Goal: Ask a question

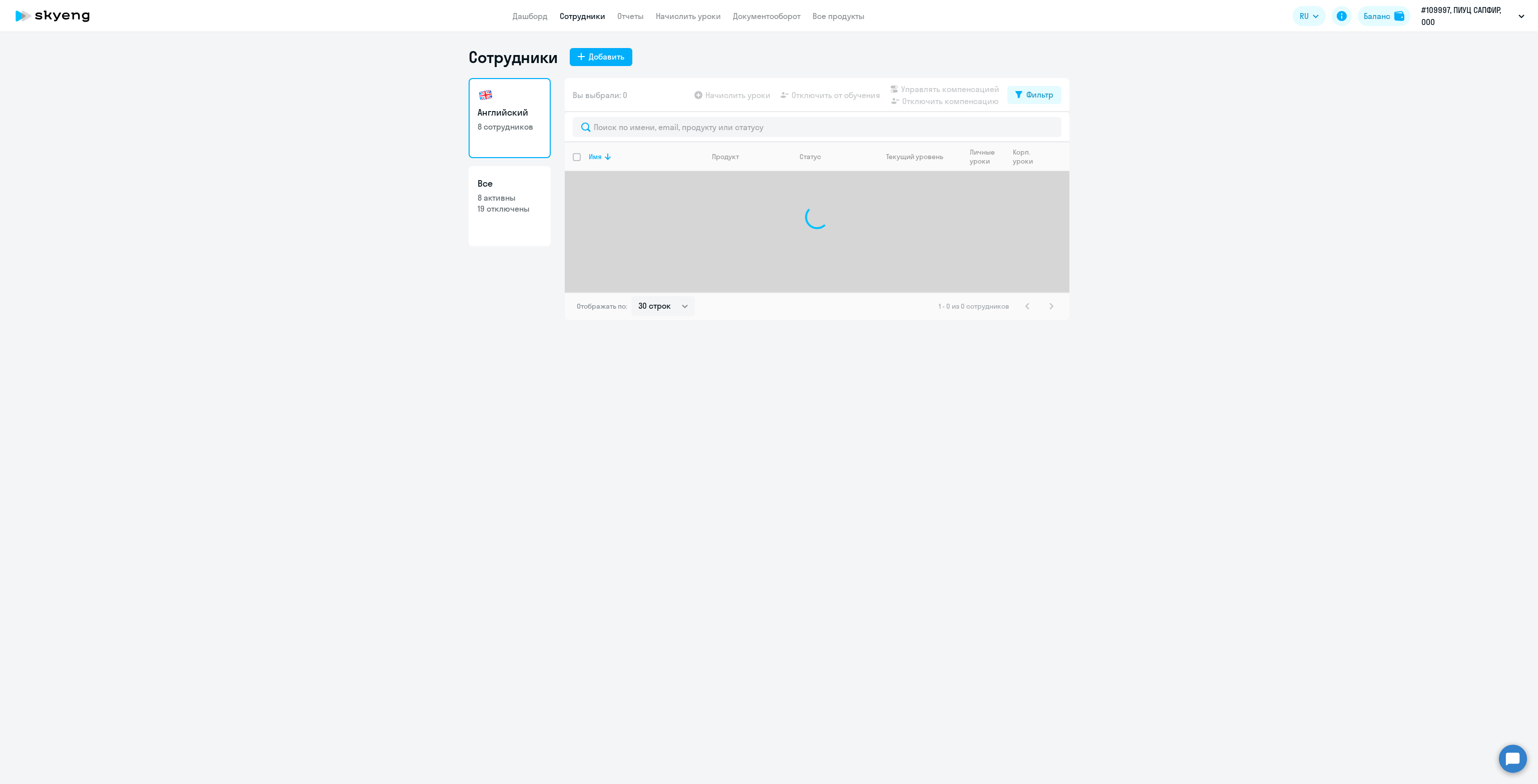
select select "30"
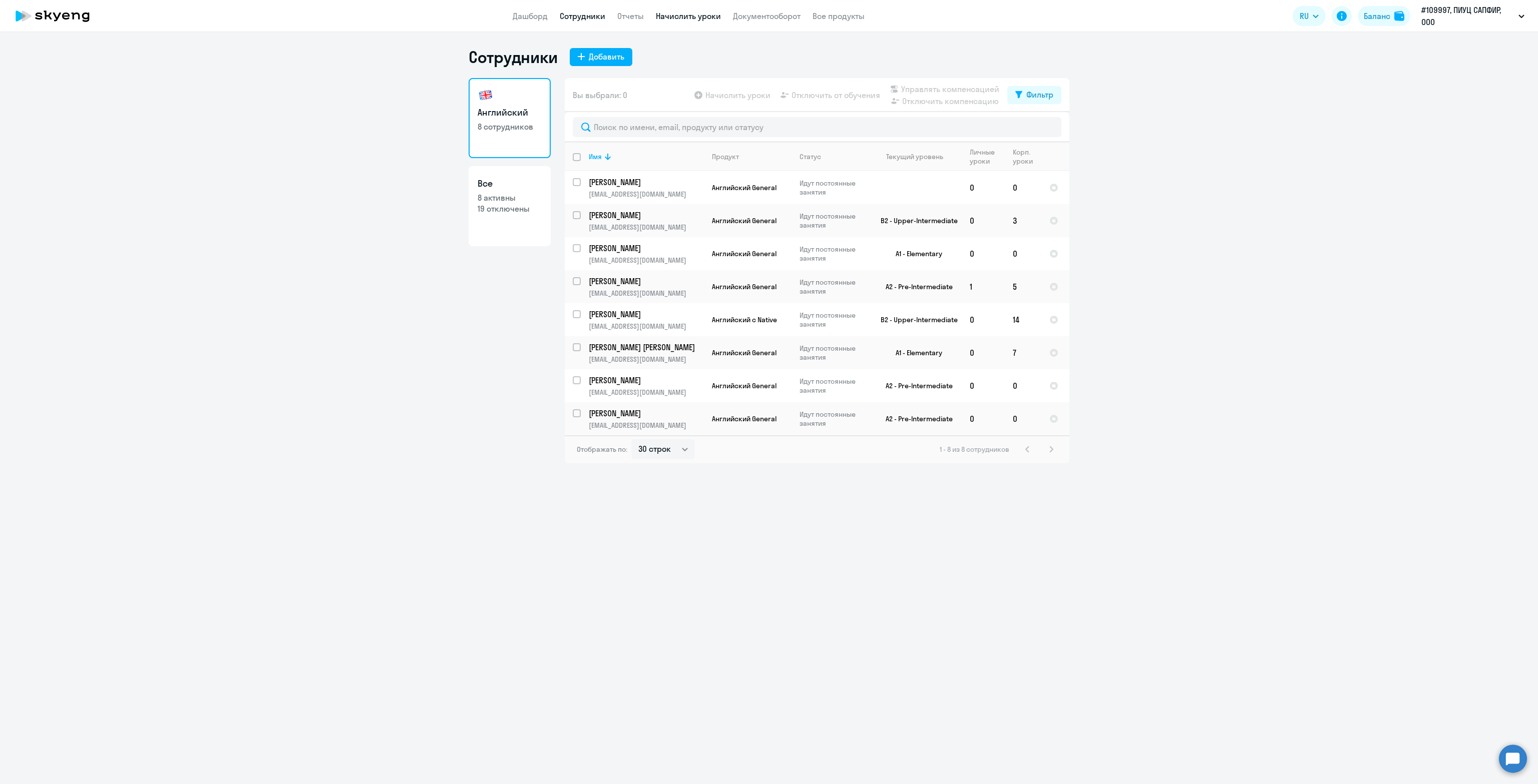
click at [679, 19] on link "Начислить уроки" at bounding box center [688, 16] width 65 height 10
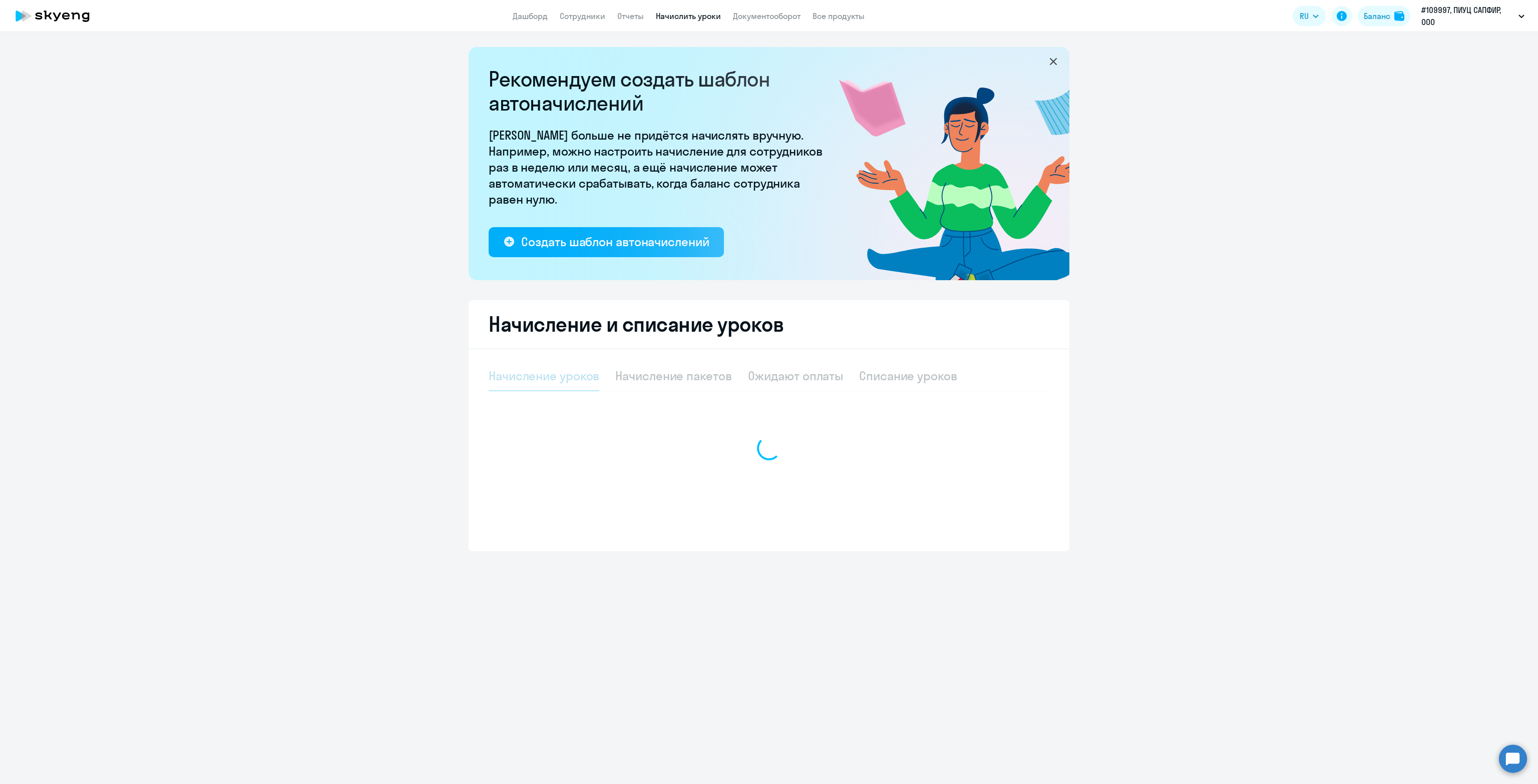
select select "10"
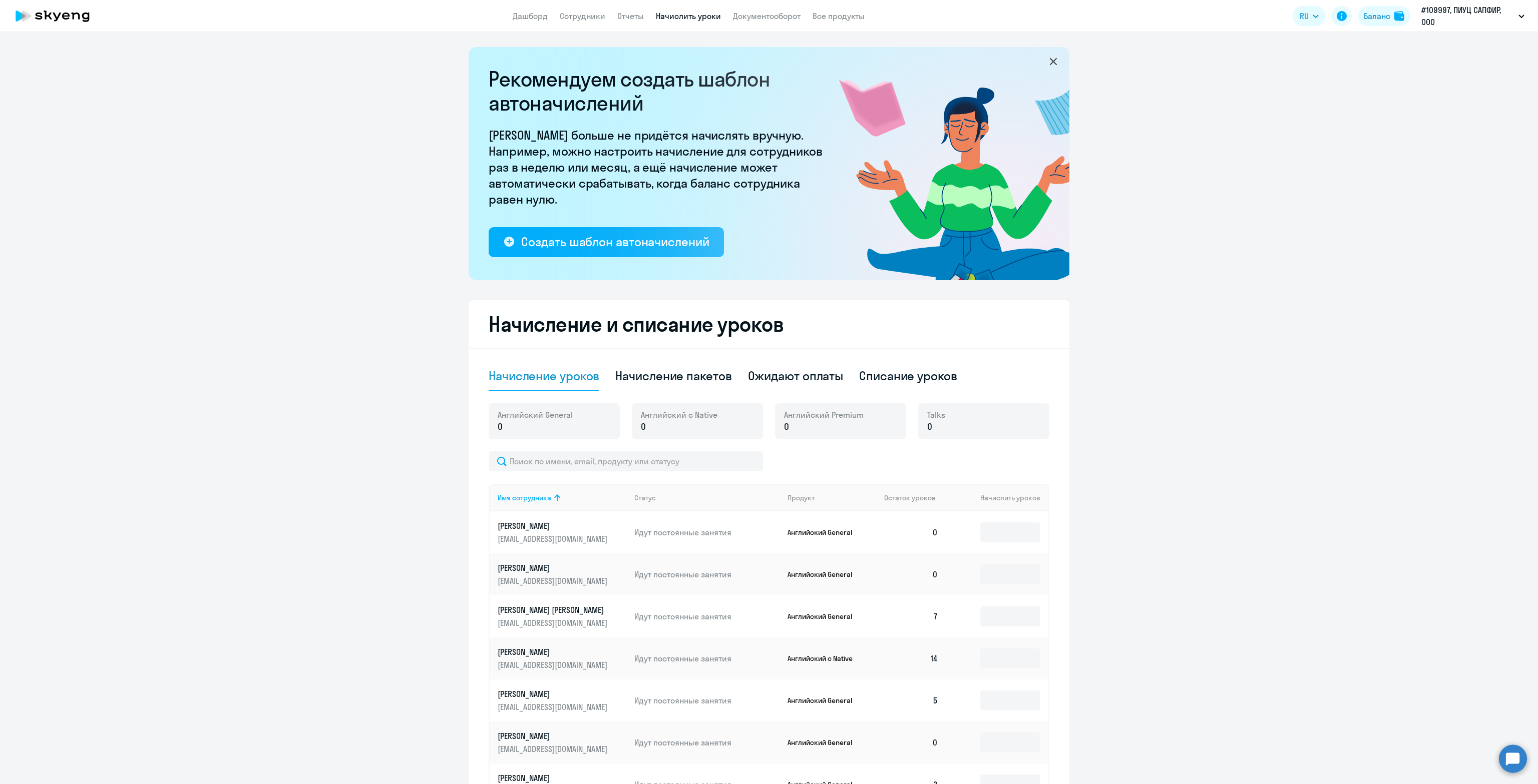
scroll to position [50, 0]
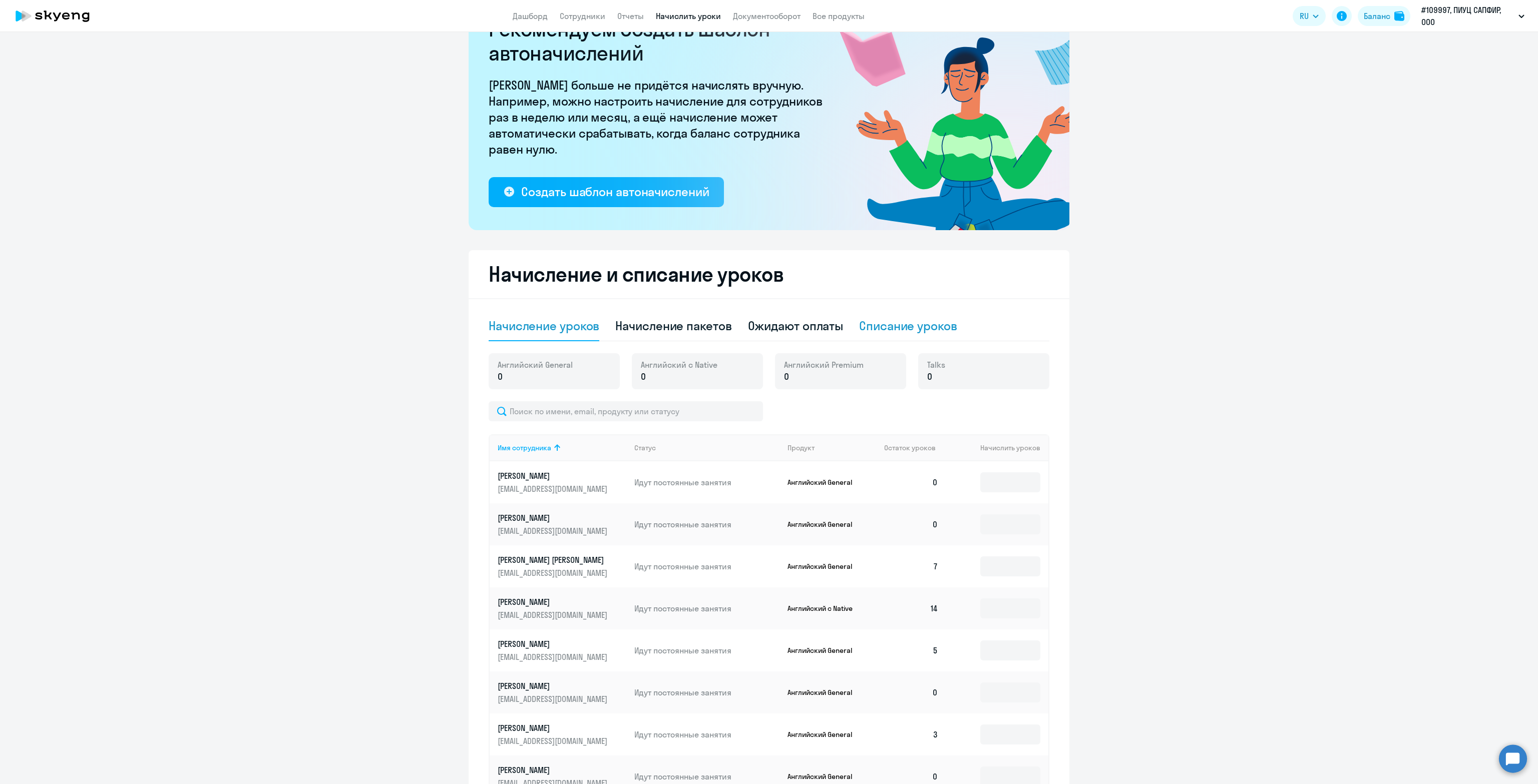
click at [910, 333] on div "Списание уроков" at bounding box center [908, 326] width 98 height 16
select select "10"
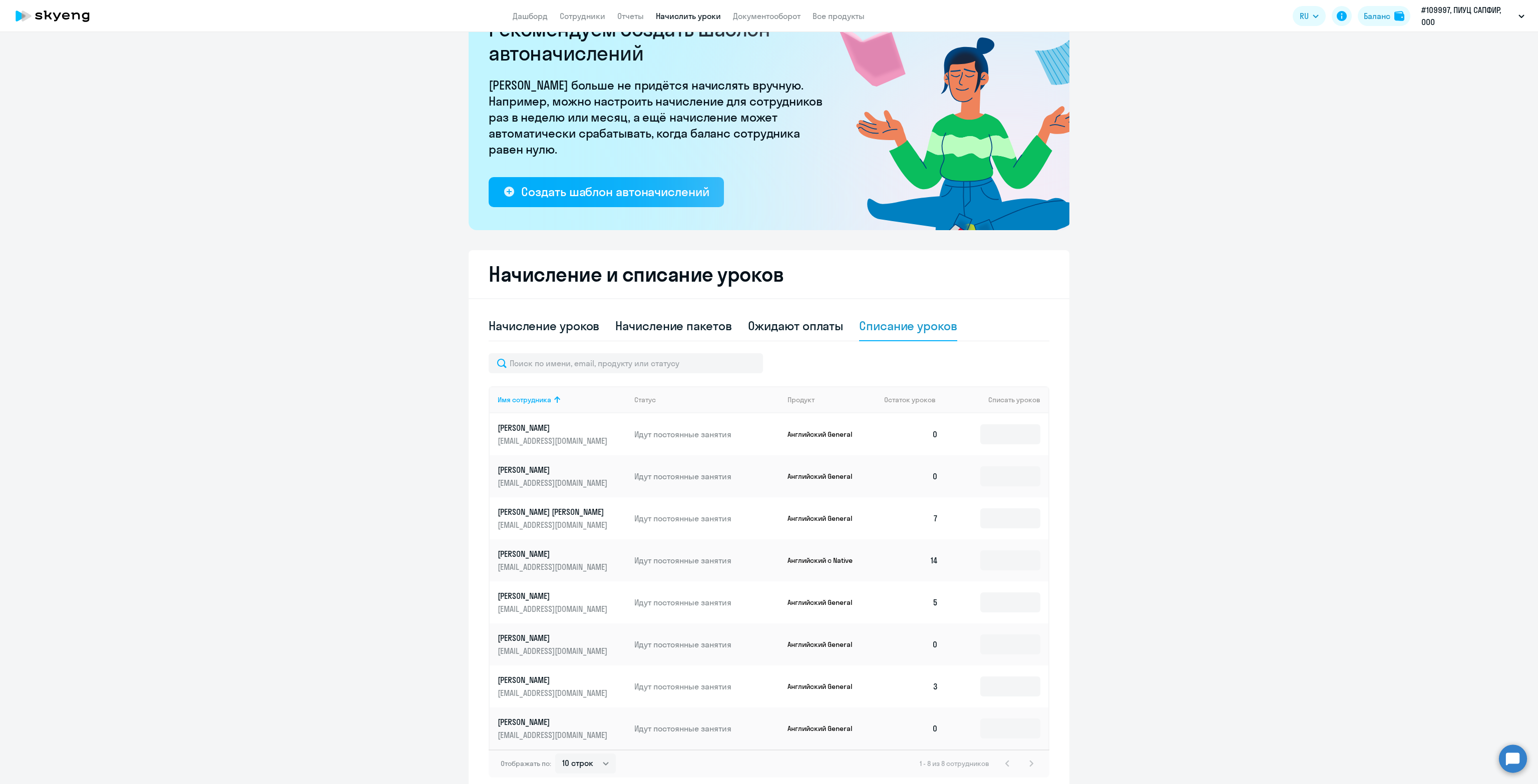
click at [1510, 756] on circle at bounding box center [1513, 759] width 28 height 28
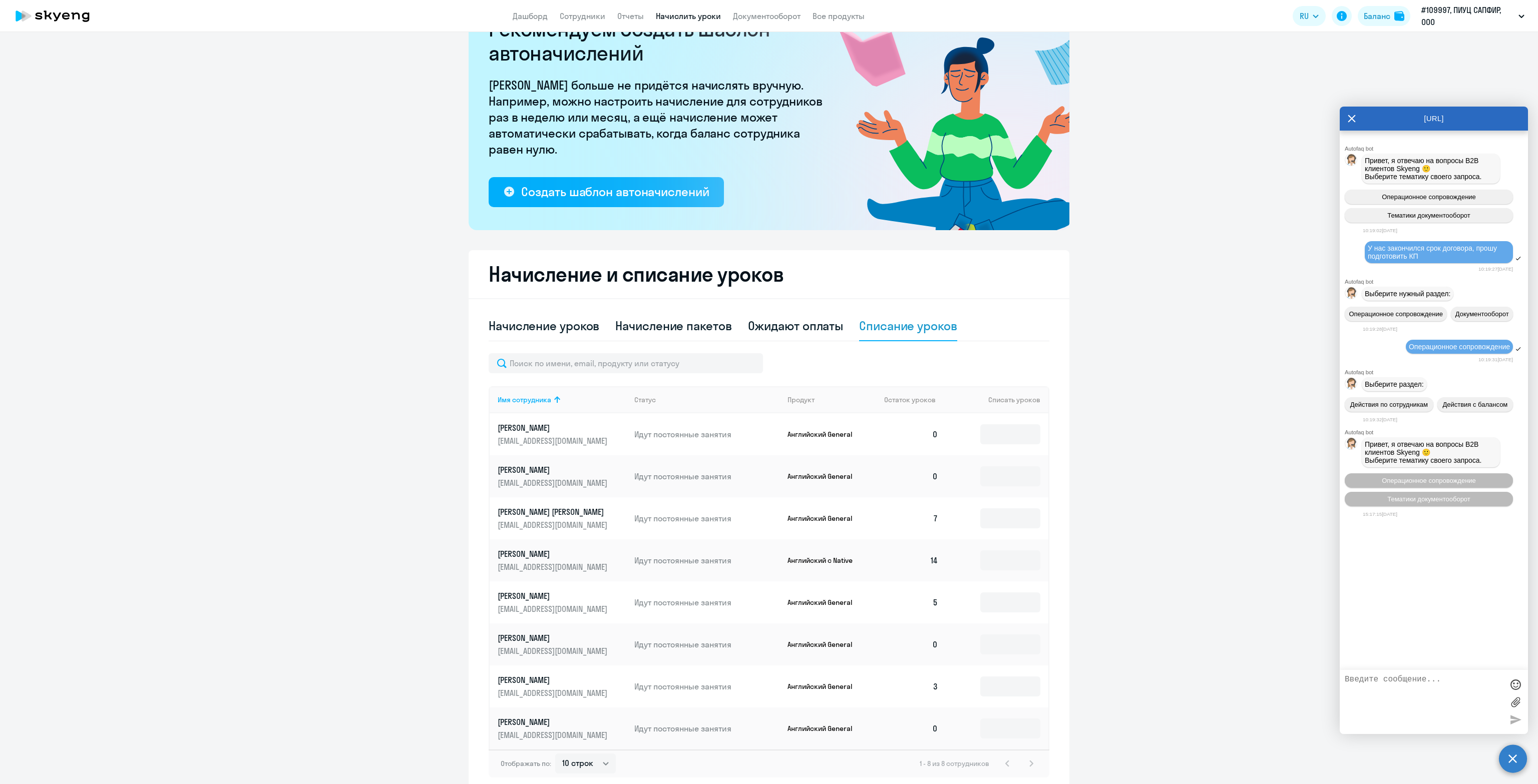
click at [1444, 698] on textarea at bounding box center [1424, 702] width 158 height 54
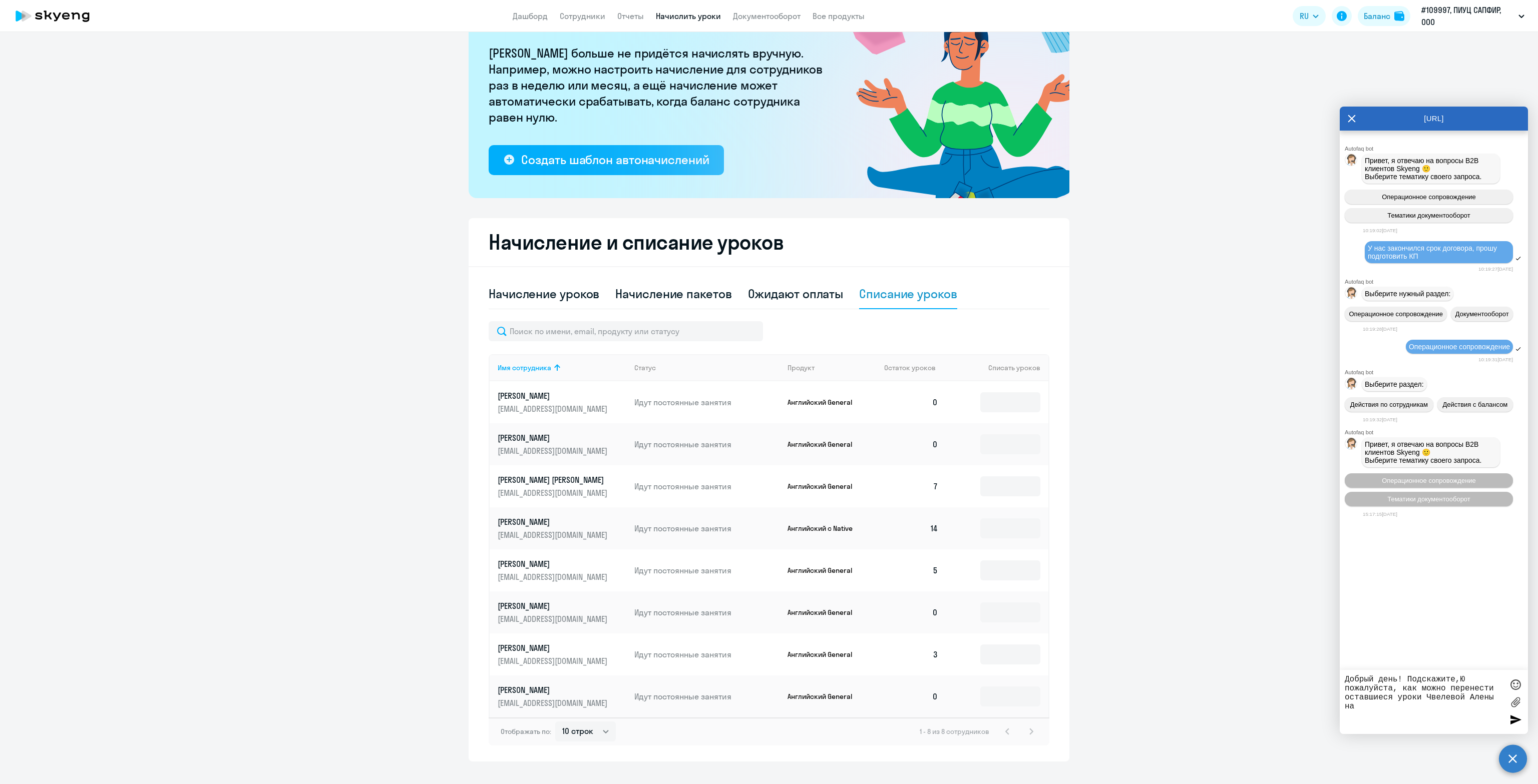
scroll to position [100, 0]
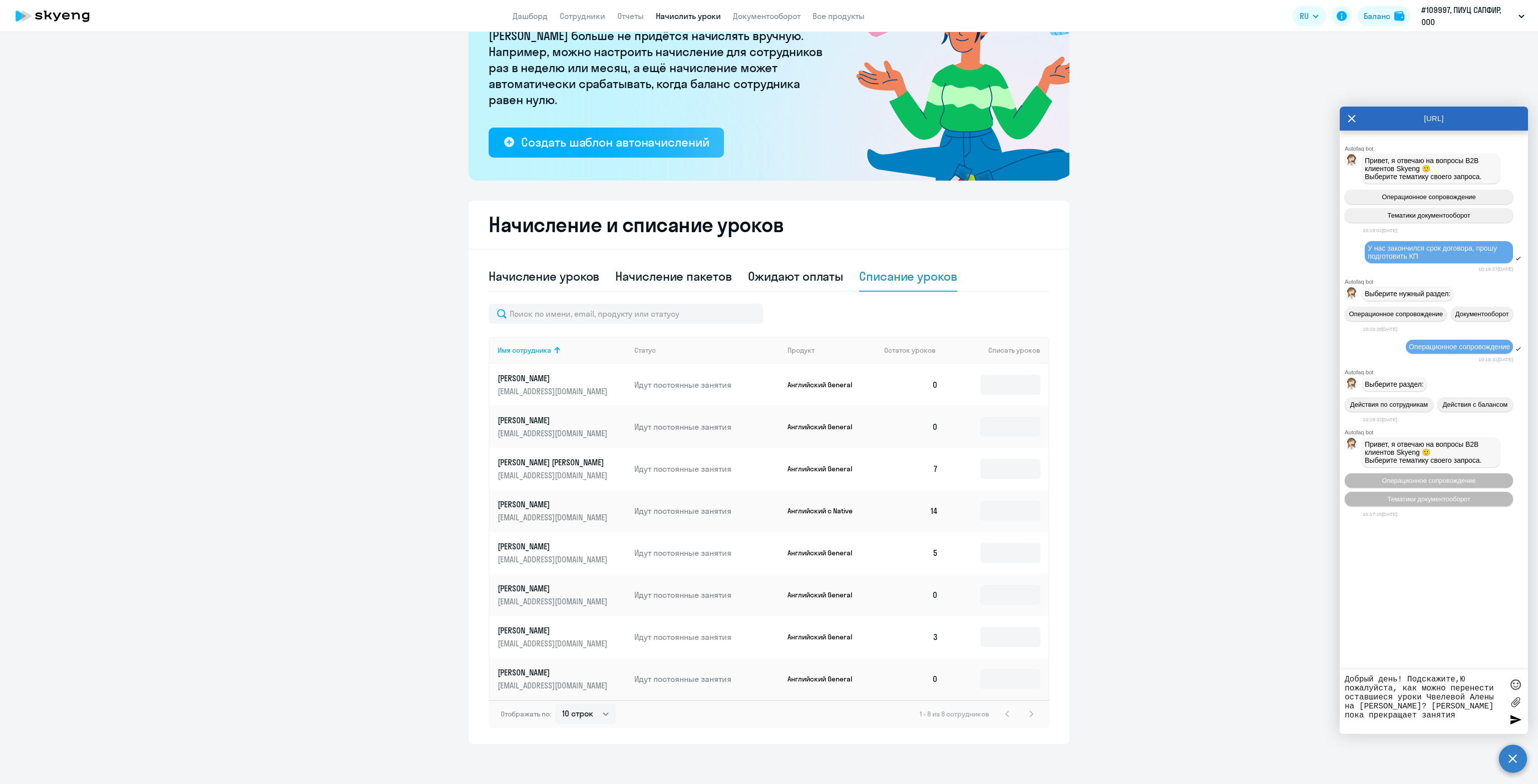
type textarea "Добрый день! Подскажите,Ю пожалуйста, как можно перенести оставшиеся уроки Чвел…"
click at [1518, 719] on div at bounding box center [1515, 719] width 15 height 15
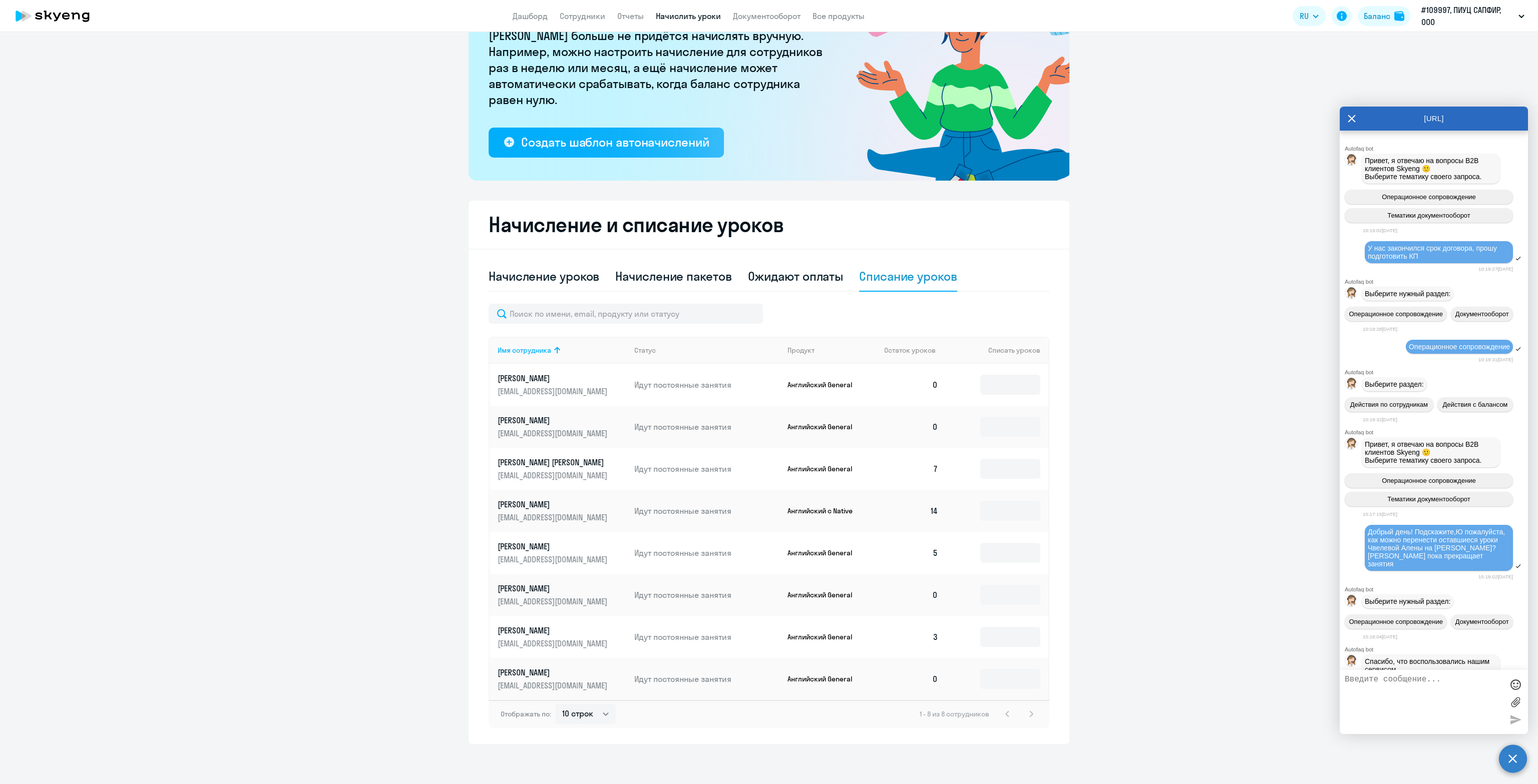
scroll to position [72, 0]
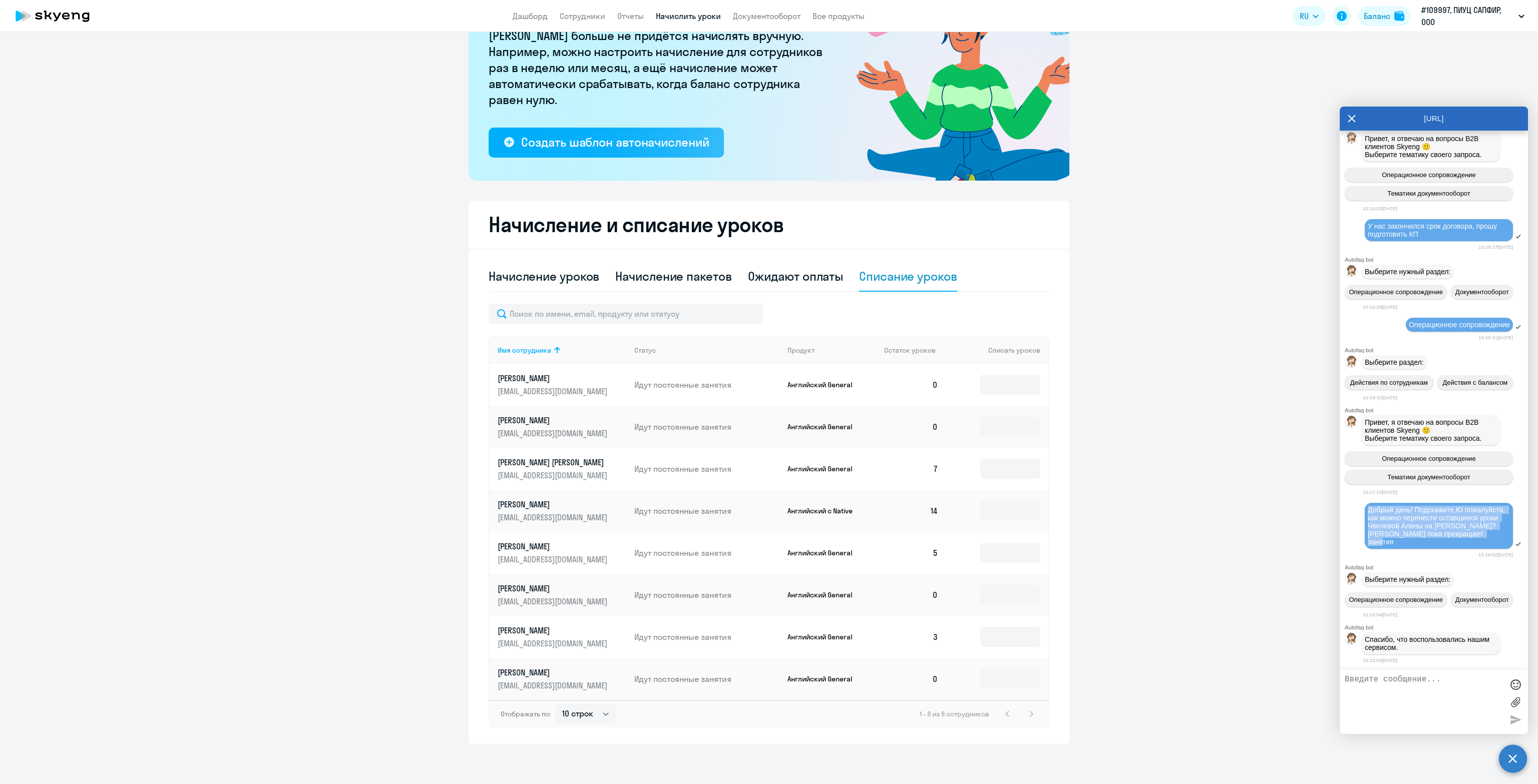
drag, startPoint x: 1443, startPoint y: 520, endPoint x: 1362, endPoint y: 482, distance: 89.5
click at [1363, 502] on div "Добрый день! Подскажите,Ю пожалуйста, как можно перенести оставшиеся уроки Чвел…" at bounding box center [1434, 526] width 188 height 49
copy span "Добрый день! Подскажите,Ю пожалуйста, как можно перенести оставшиеся уроки Чвел…"
click at [1443, 678] on textarea at bounding box center [1424, 702] width 158 height 54
paste textarea "Добрый день! Подскажите,Ю пожалуйста, как можно перенести оставшиеся уроки Чвел…"
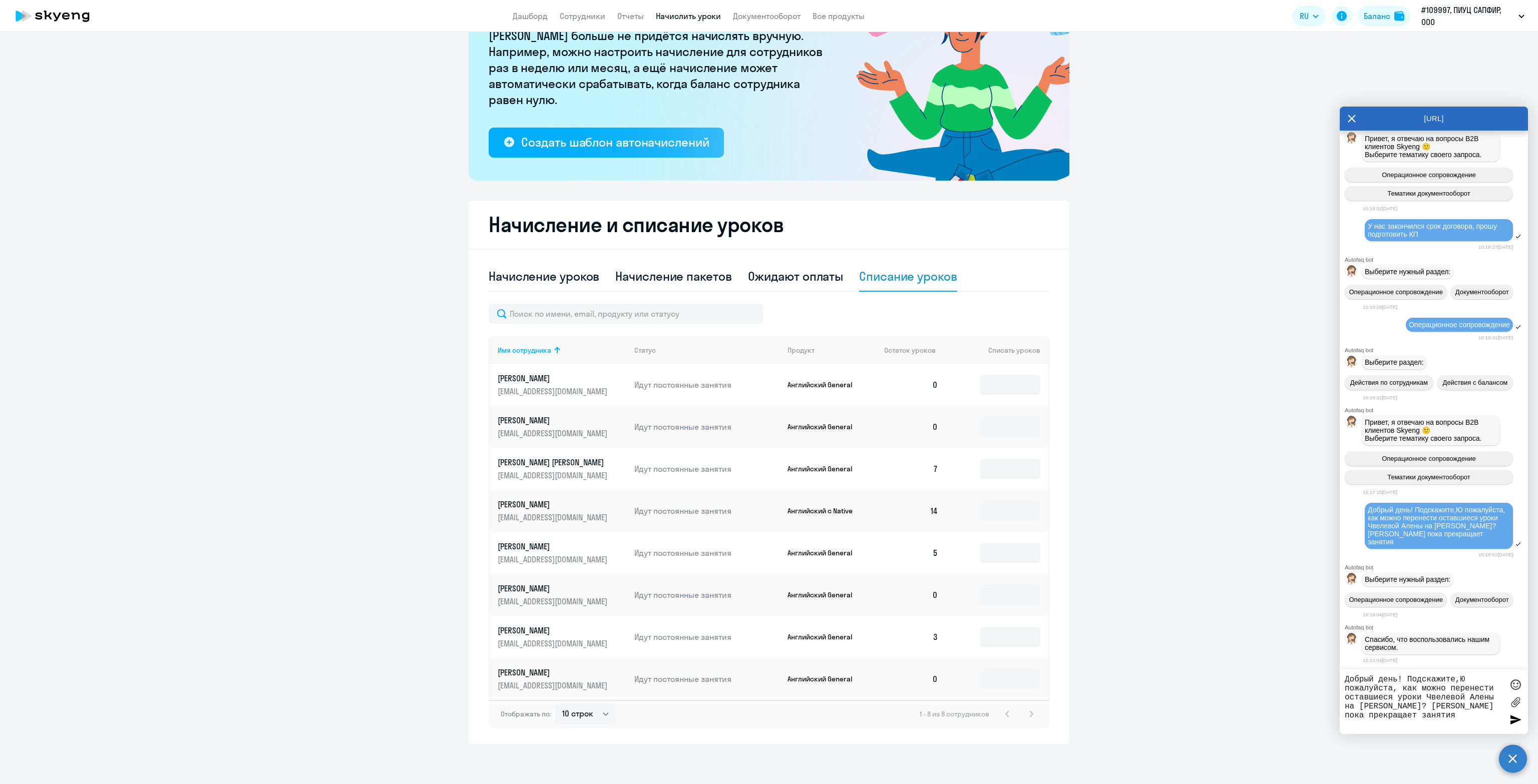
drag, startPoint x: 1459, startPoint y: 677, endPoint x: 1501, endPoint y: 696, distance: 46.1
click at [1460, 677] on textarea "Добрый день! Подскажите,Ю пожалуйста, как можно перенести оставшиеся уроки Чвел…" at bounding box center [1424, 702] width 158 height 54
type textarea "Добрый день! Подскажите, пожалуйста, как можно перенести оставшиеся уроки Чвеле…"
click at [1516, 726] on div at bounding box center [1515, 719] width 15 height 15
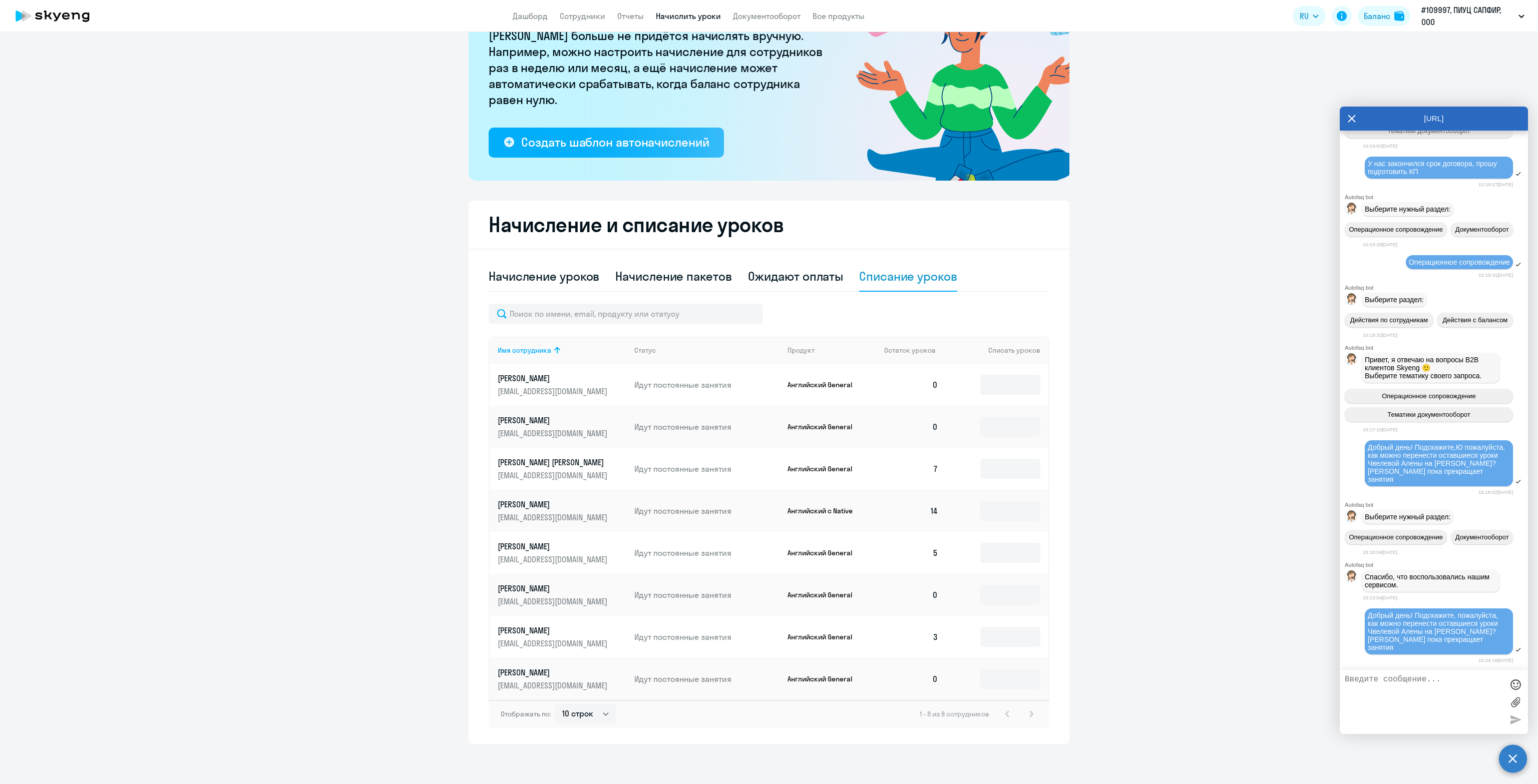
scroll to position [216, 0]
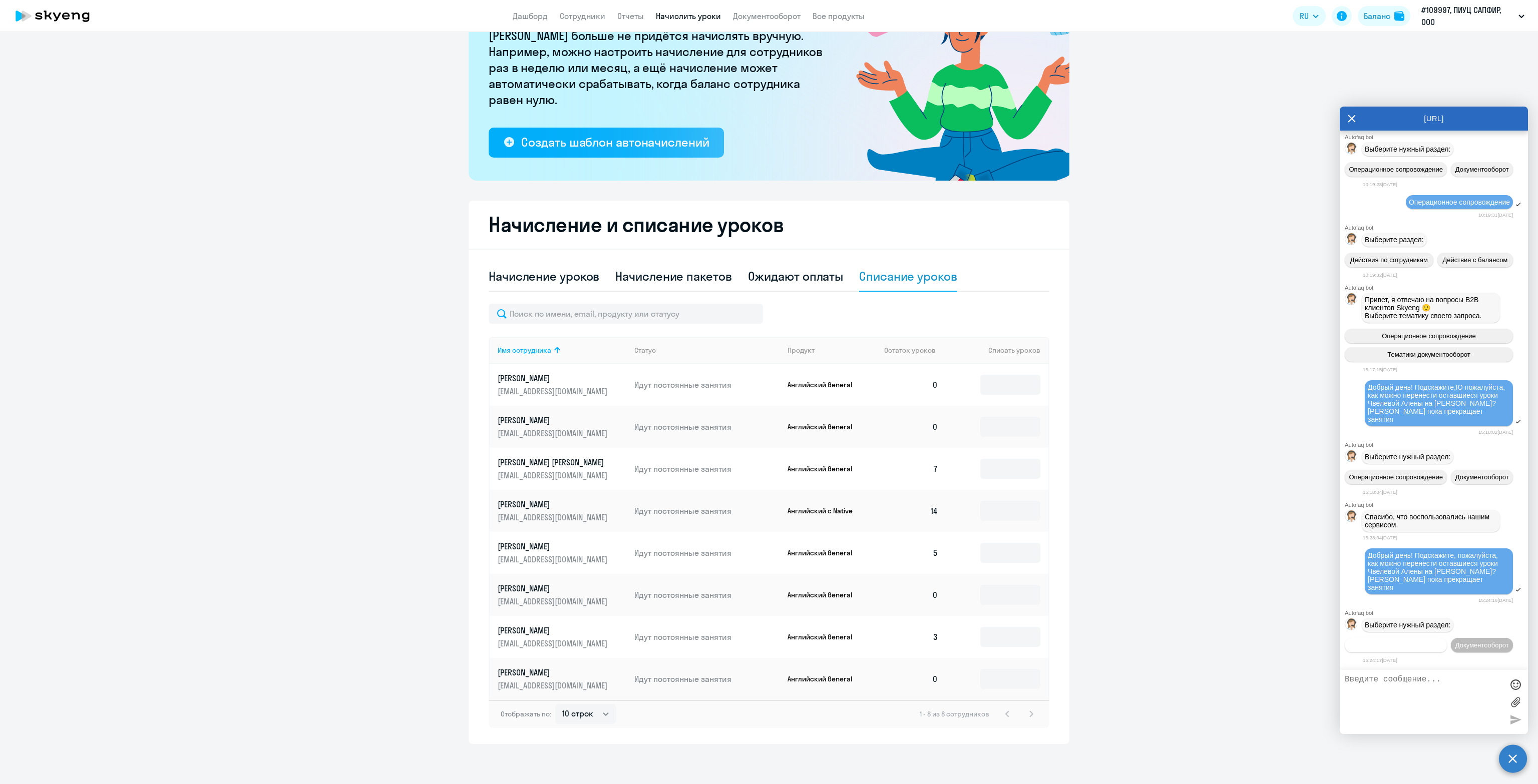
click at [1430, 642] on span "Операционное сопровождение" at bounding box center [1396, 645] width 94 height 7
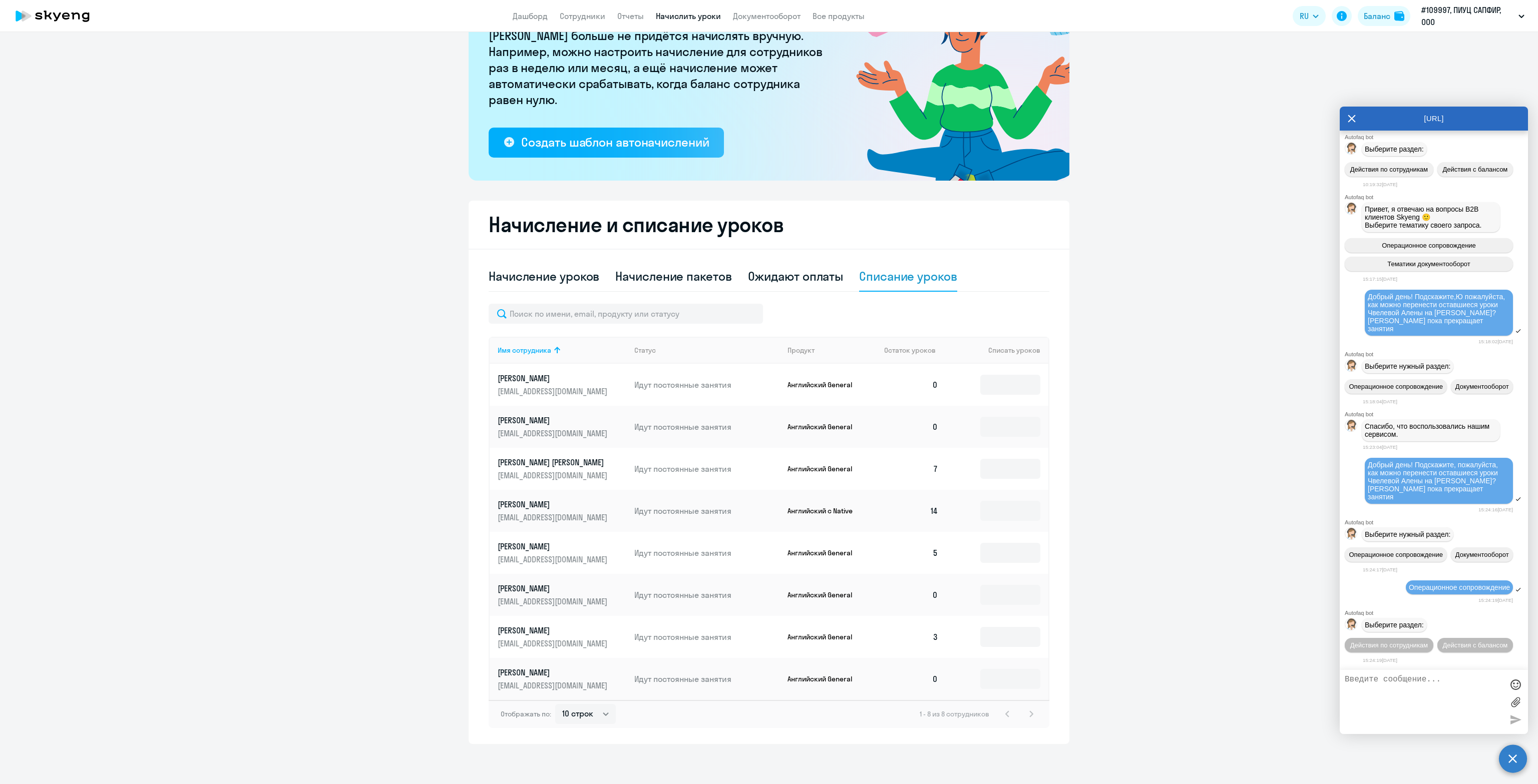
scroll to position [307, 0]
click at [1461, 642] on span "Действия с балансом" at bounding box center [1475, 645] width 65 height 7
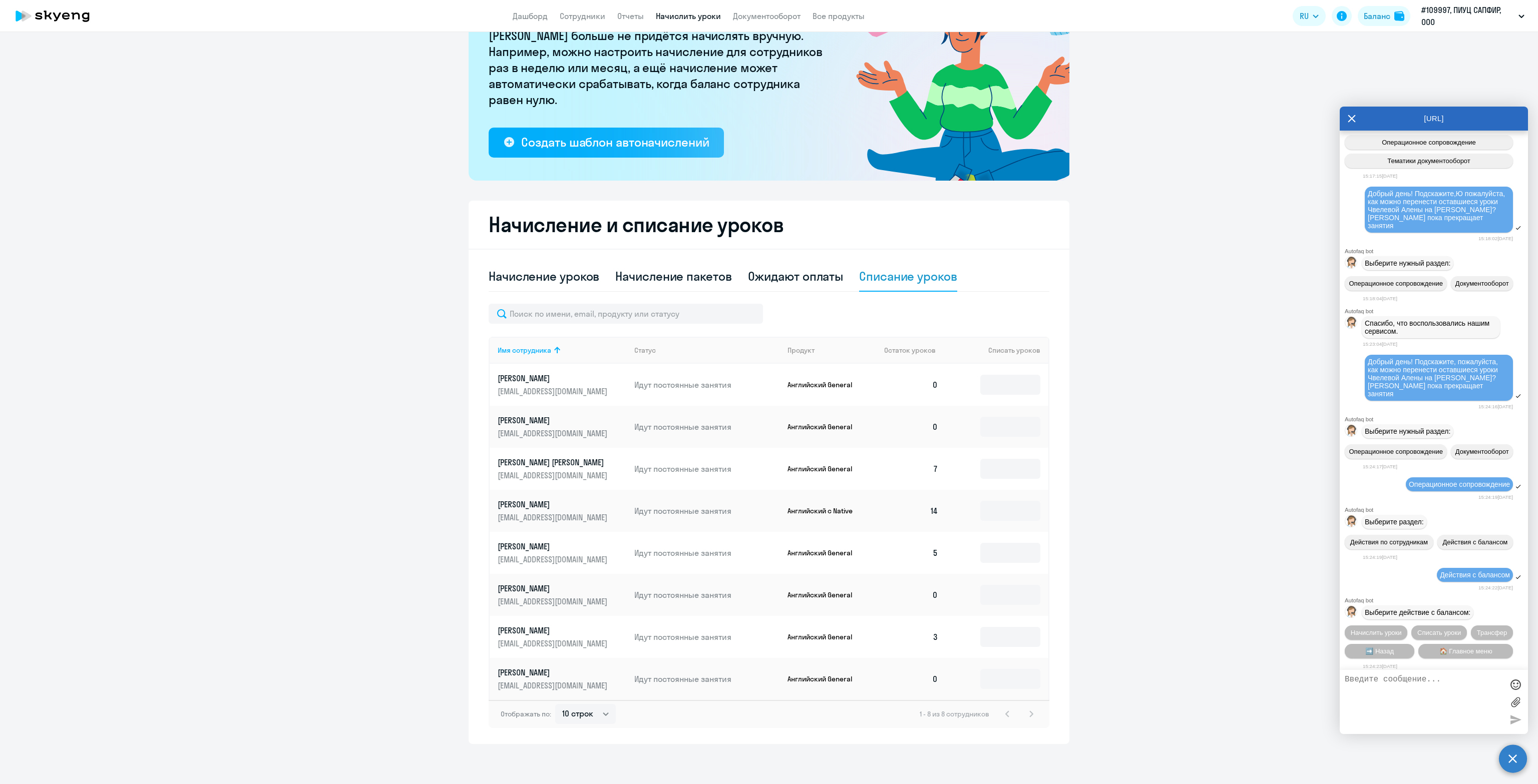
scroll to position [419, 0]
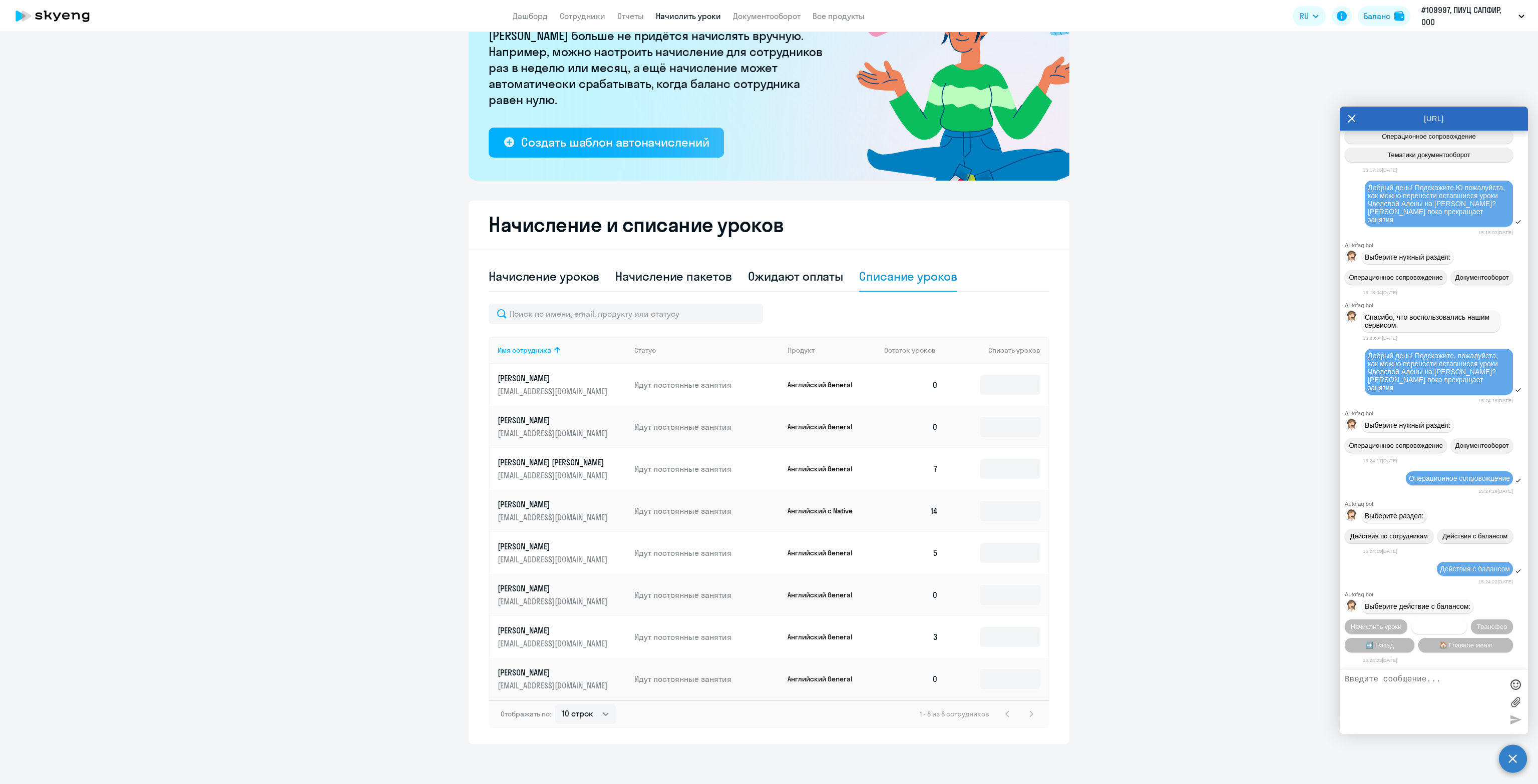
click at [1429, 626] on span "Списать уроки" at bounding box center [1439, 627] width 43 height 7
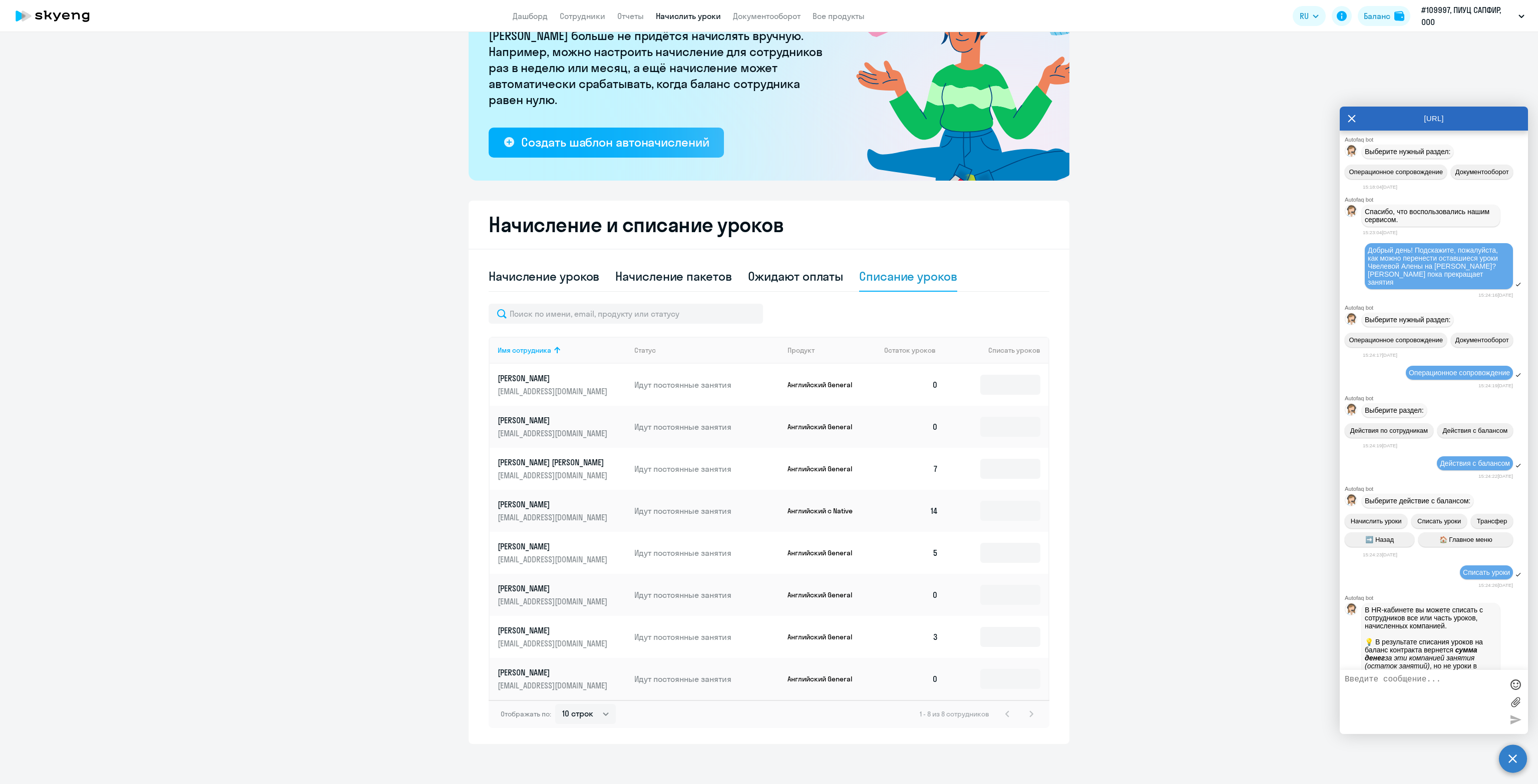
scroll to position [894, 0]
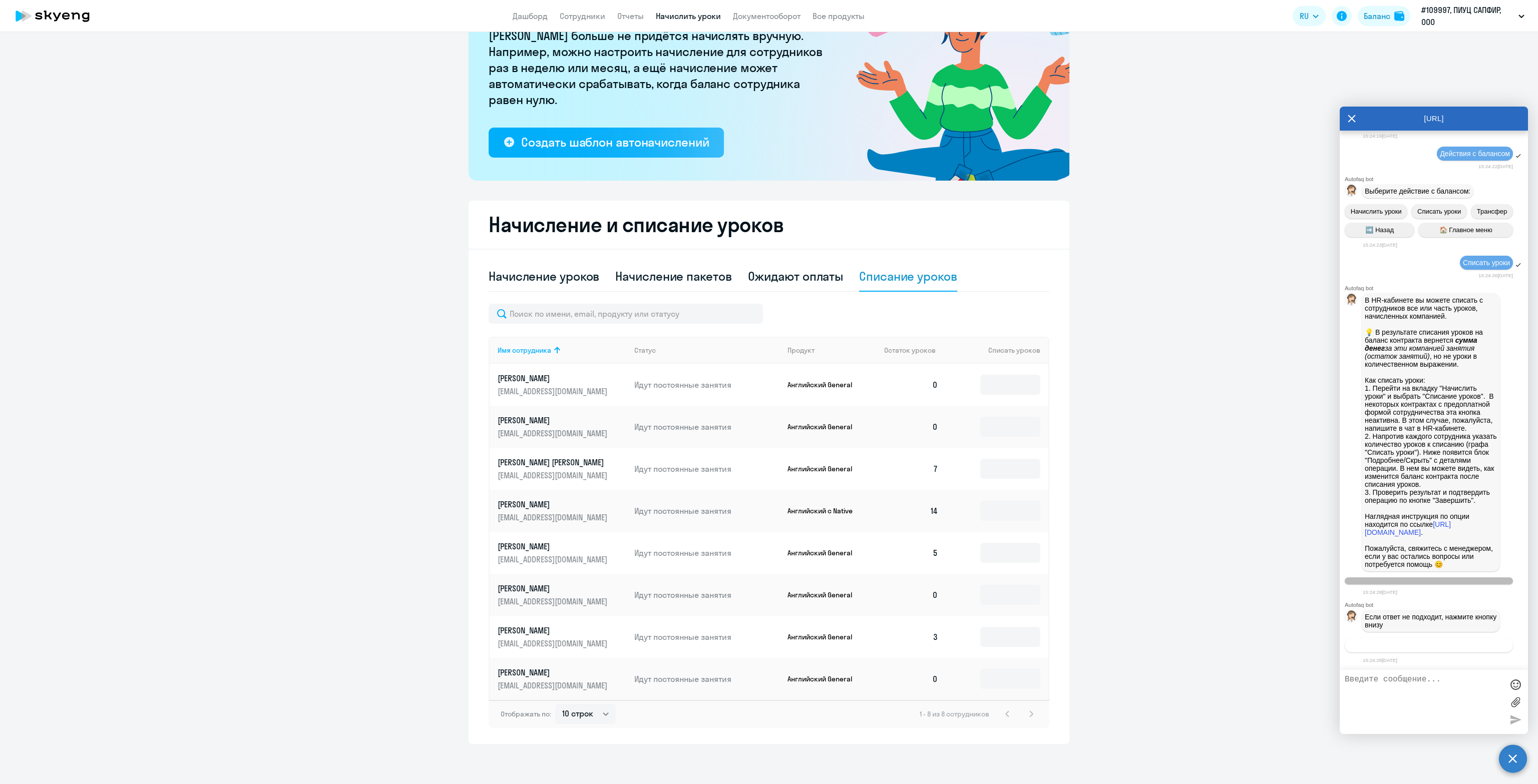
click at [1423, 645] on span "Связаться с менеджером" at bounding box center [1428, 645] width 77 height 7
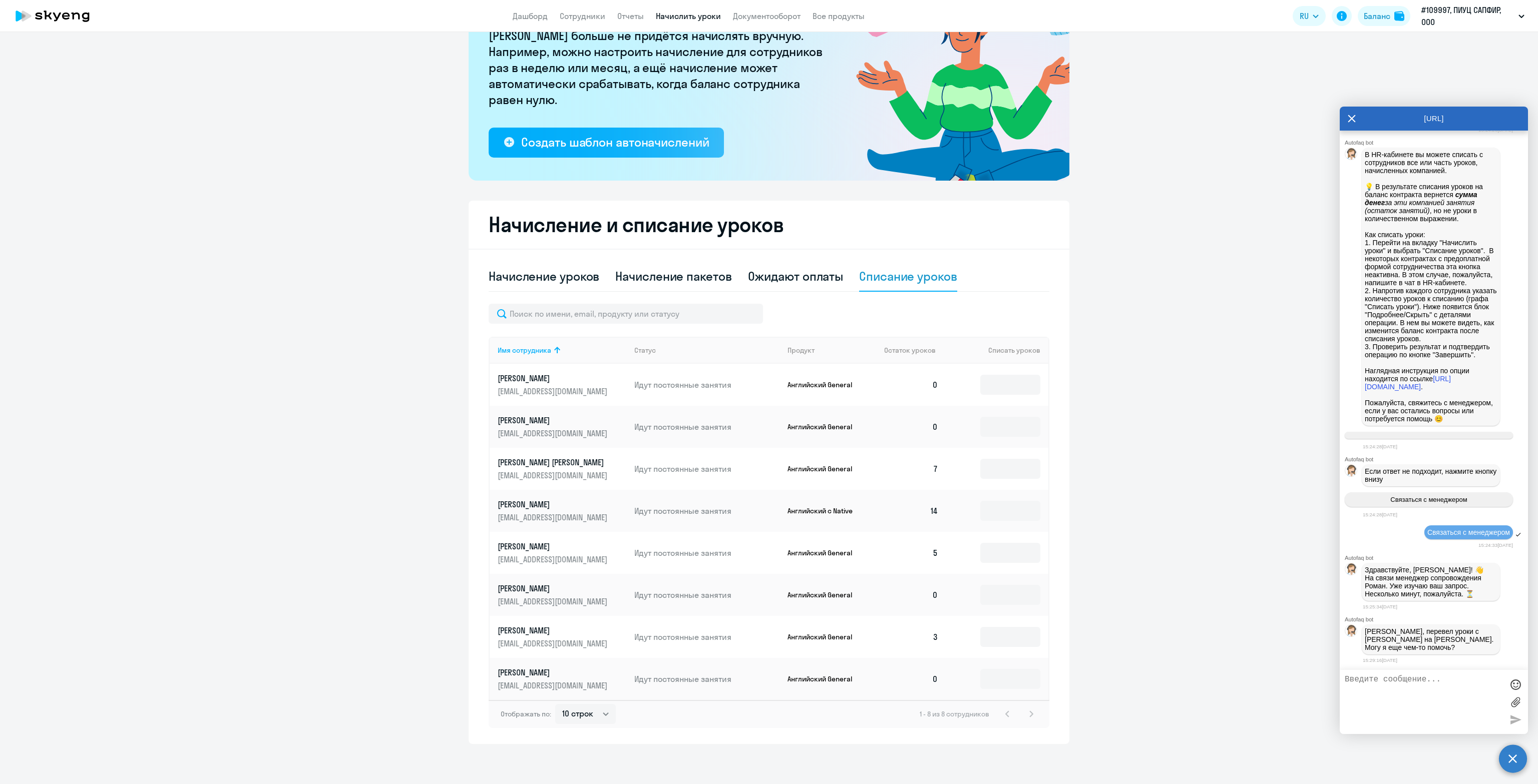
scroll to position [1046, 0]
click at [1431, 688] on textarea at bounding box center [1424, 702] width 158 height 54
type textarea "Спасибо!"
click at [1517, 718] on div at bounding box center [1515, 719] width 15 height 15
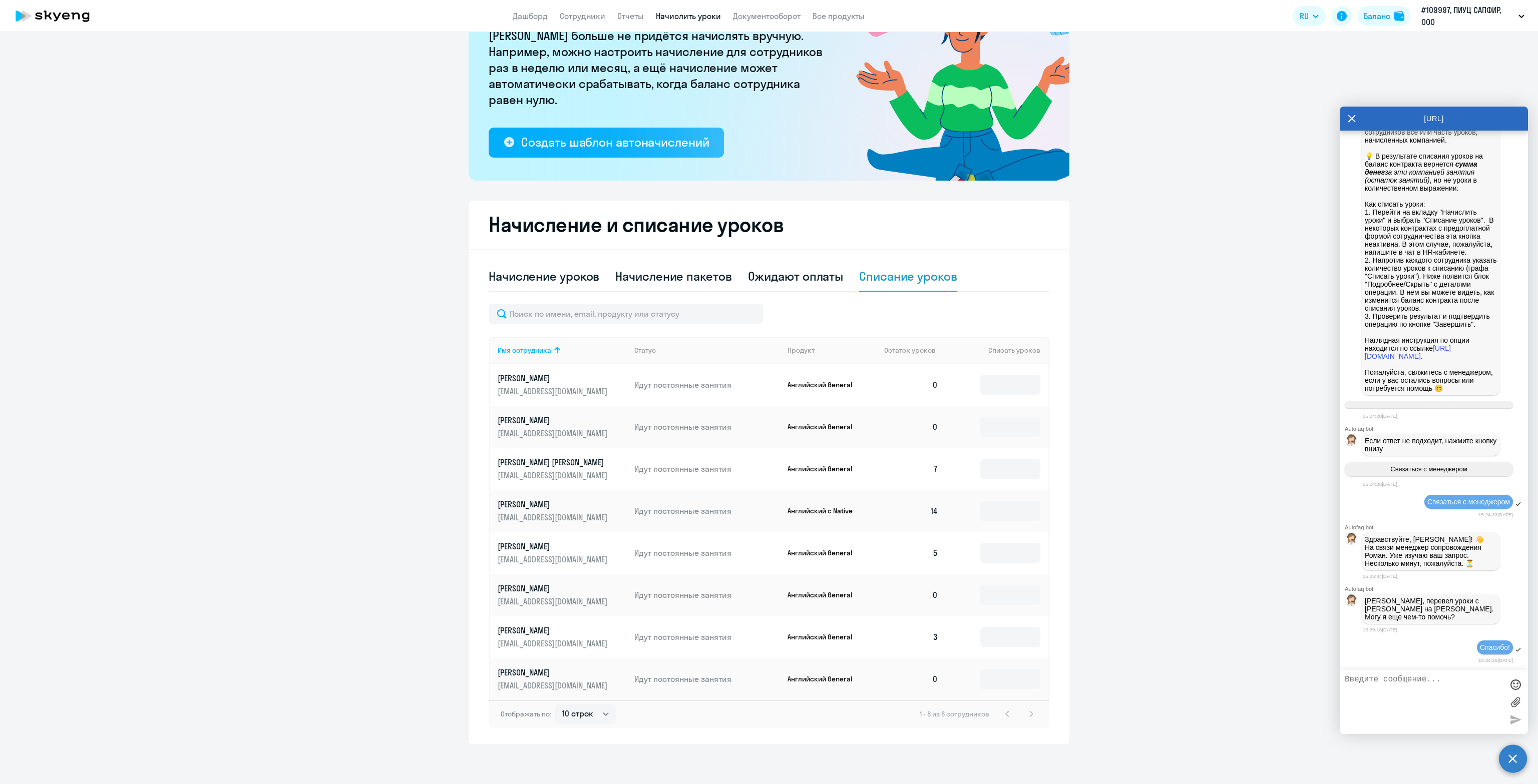
scroll to position [1077, 0]
click at [1268, 569] on ng-component "Рекомендуем создать шаблон автоначислений Уроки больше не придётся начислять вр…" at bounding box center [769, 346] width 1538 height 797
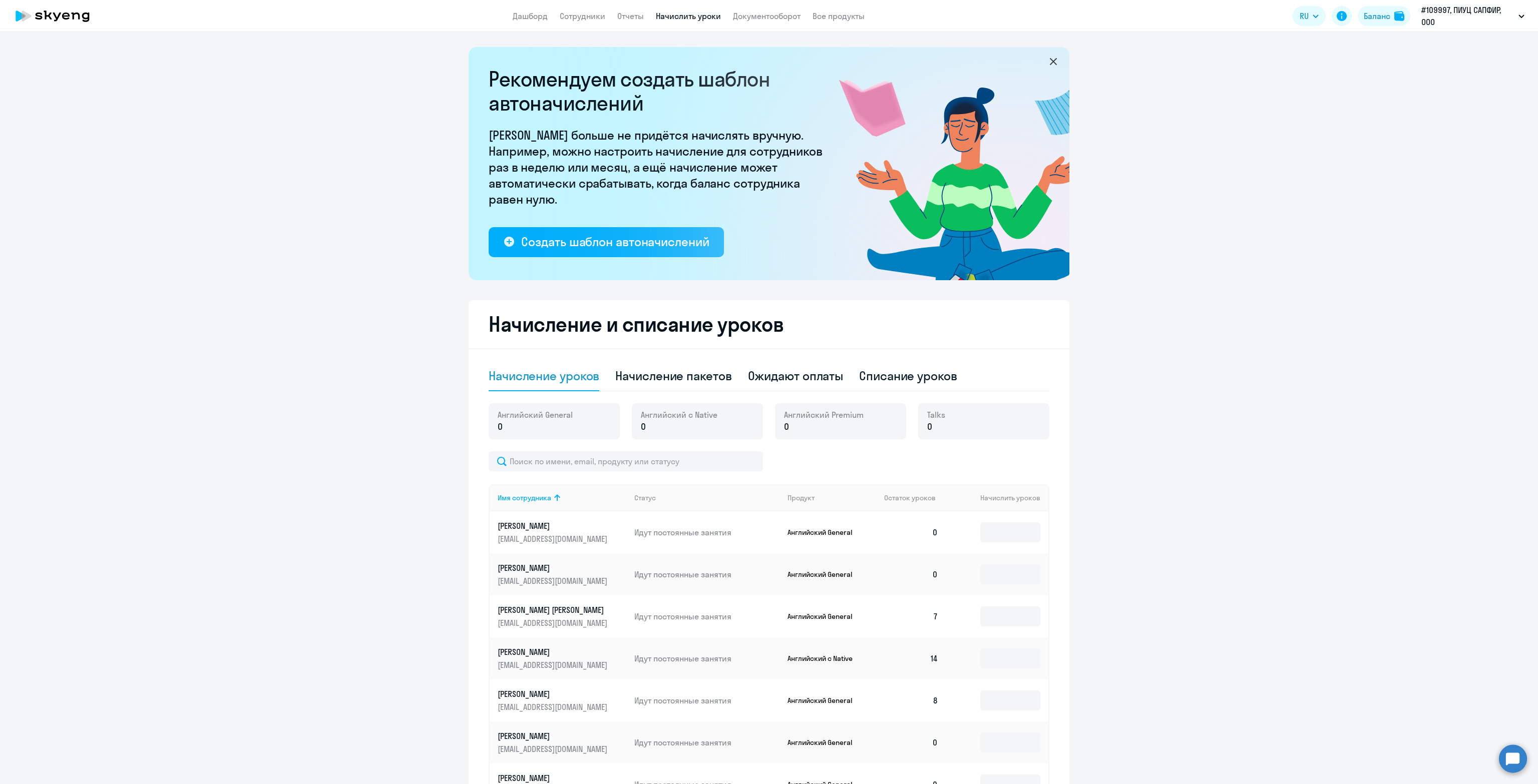
select select "10"
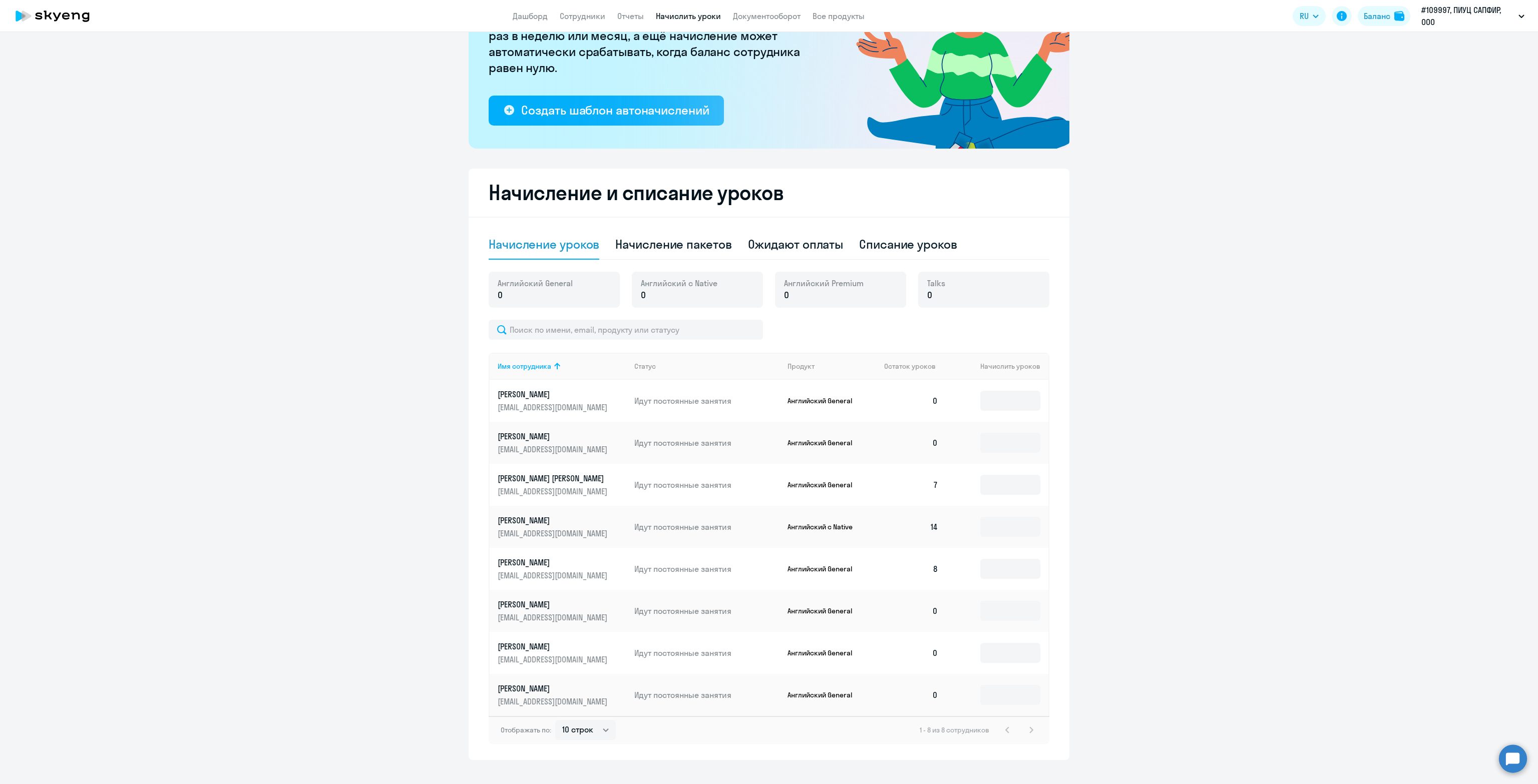
scroll to position [148, 0]
